Goal: Go to known website: Access a specific website the user already knows

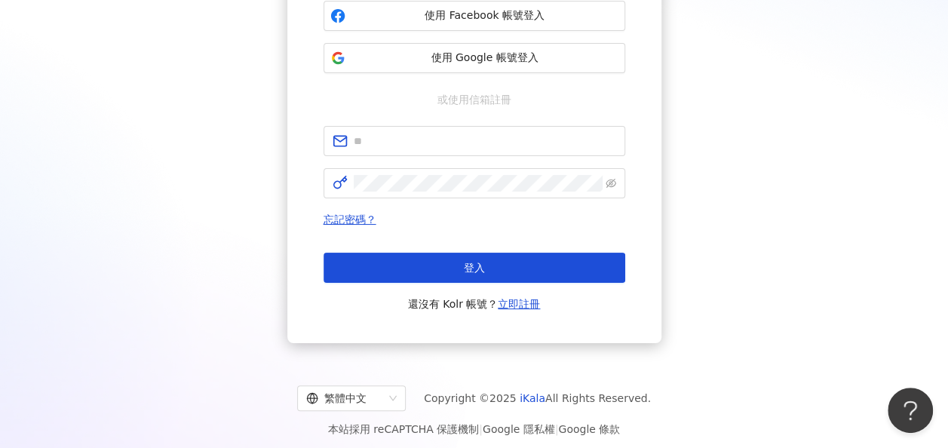
scroll to position [196, 0]
